Goal: Task Accomplishment & Management: Use online tool/utility

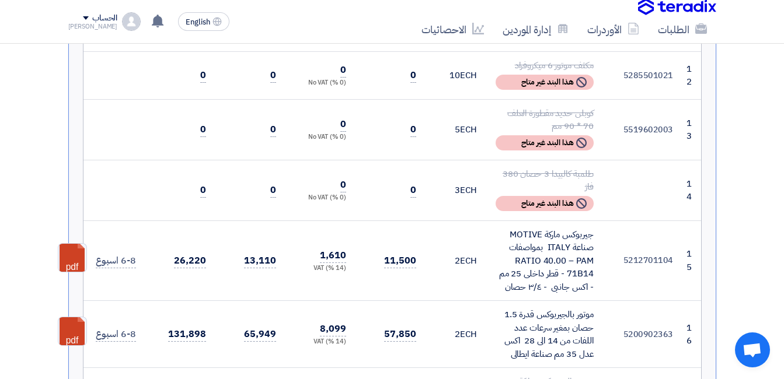
click at [218, 221] on td "13,110" at bounding box center [250, 261] width 70 height 81
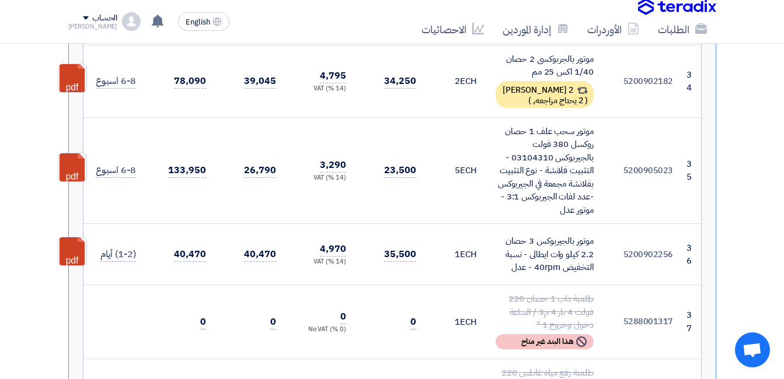
scroll to position [3151, 0]
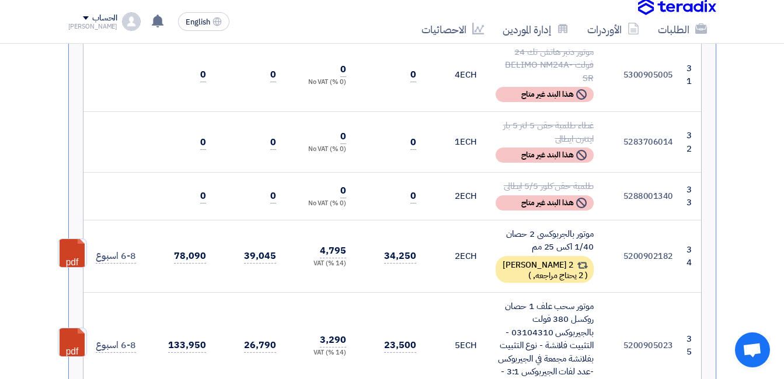
drag, startPoint x: 623, startPoint y: 292, endPoint x: 666, endPoint y: 291, distance: 43.2
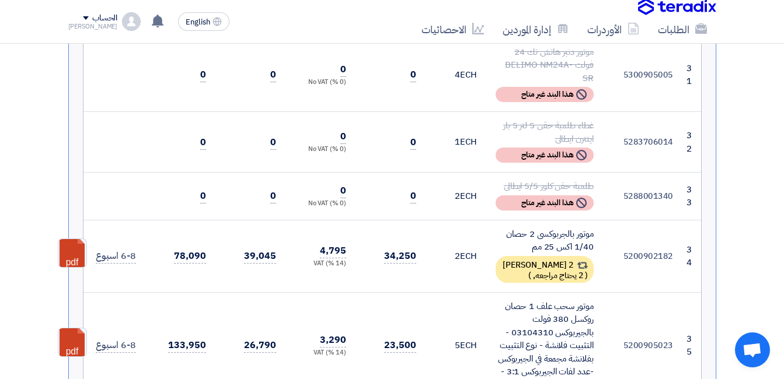
drag, startPoint x: 673, startPoint y: 293, endPoint x: 639, endPoint y: 292, distance: 33.8
copy td "5200902256"
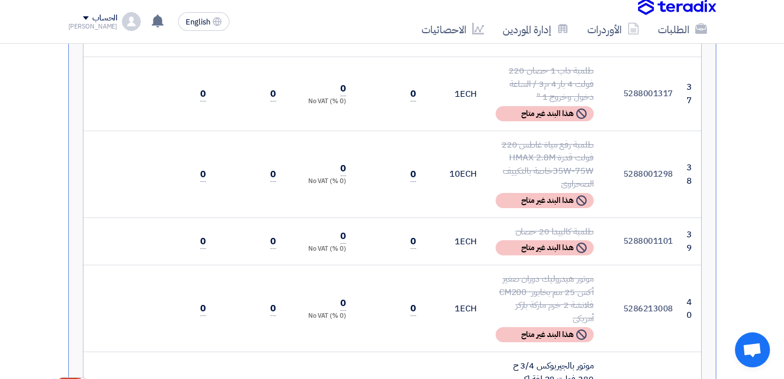
scroll to position [3559, 0]
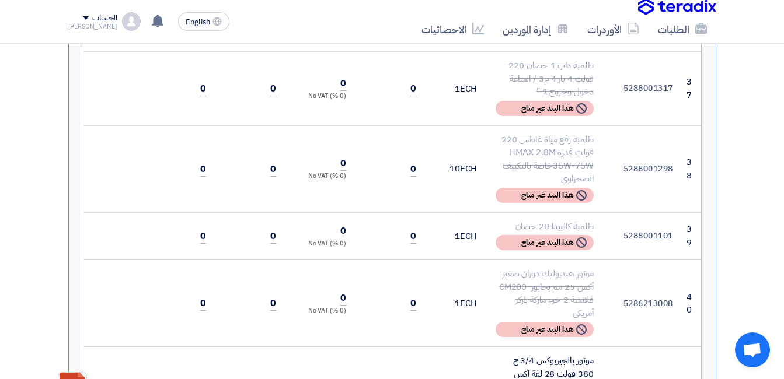
drag, startPoint x: 621, startPoint y: 251, endPoint x: 678, endPoint y: 251, distance: 57.2
drag, startPoint x: 643, startPoint y: 251, endPoint x: 630, endPoint y: 252, distance: 13.5
drag, startPoint x: 621, startPoint y: 253, endPoint x: 670, endPoint y: 253, distance: 49.6
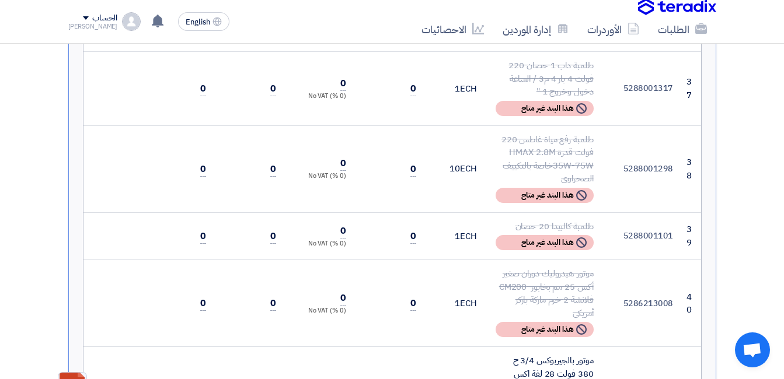
copy td "5200902309"
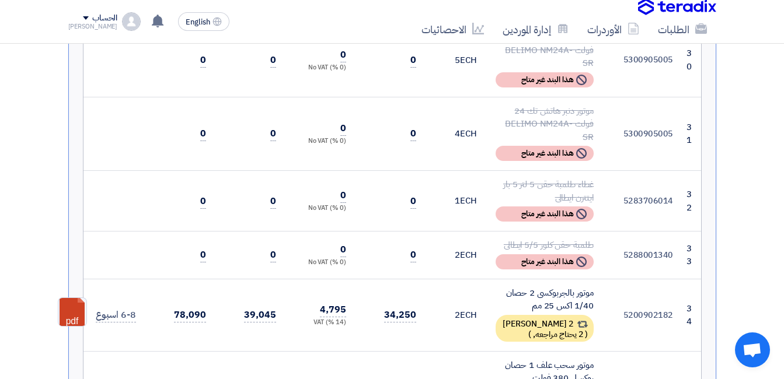
scroll to position [3092, 0]
